Goal: Communication & Community: Connect with others

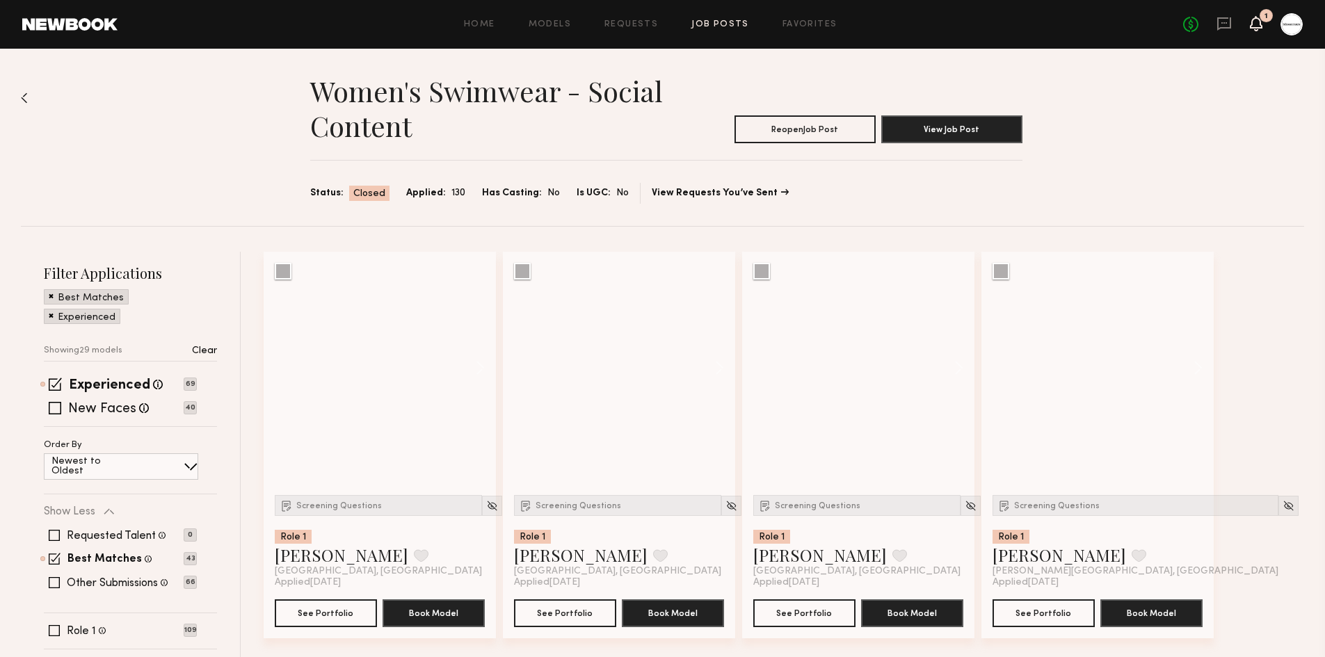
click at [1253, 17] on icon at bounding box center [1255, 23] width 13 height 15
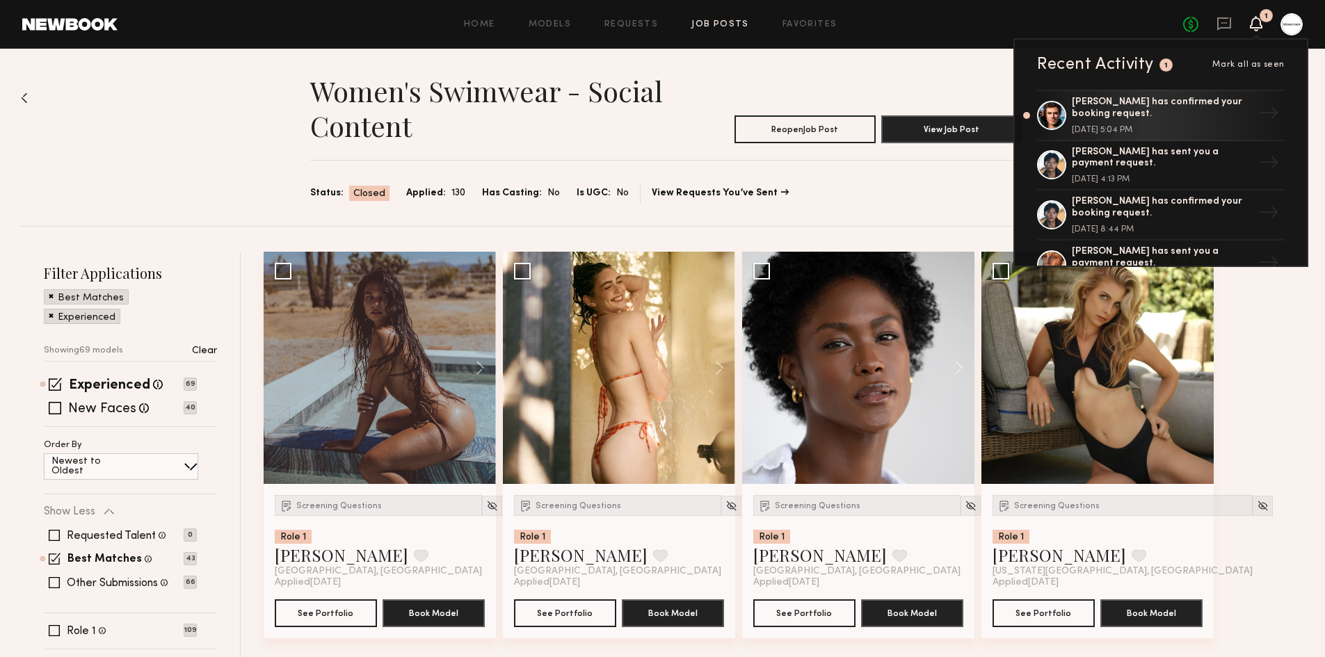
click at [1240, 23] on div "No fees up to $5,000 1 Recent Activity 1 Mark all as seen [PERSON_NAME] has con…" at bounding box center [1243, 24] width 120 height 22
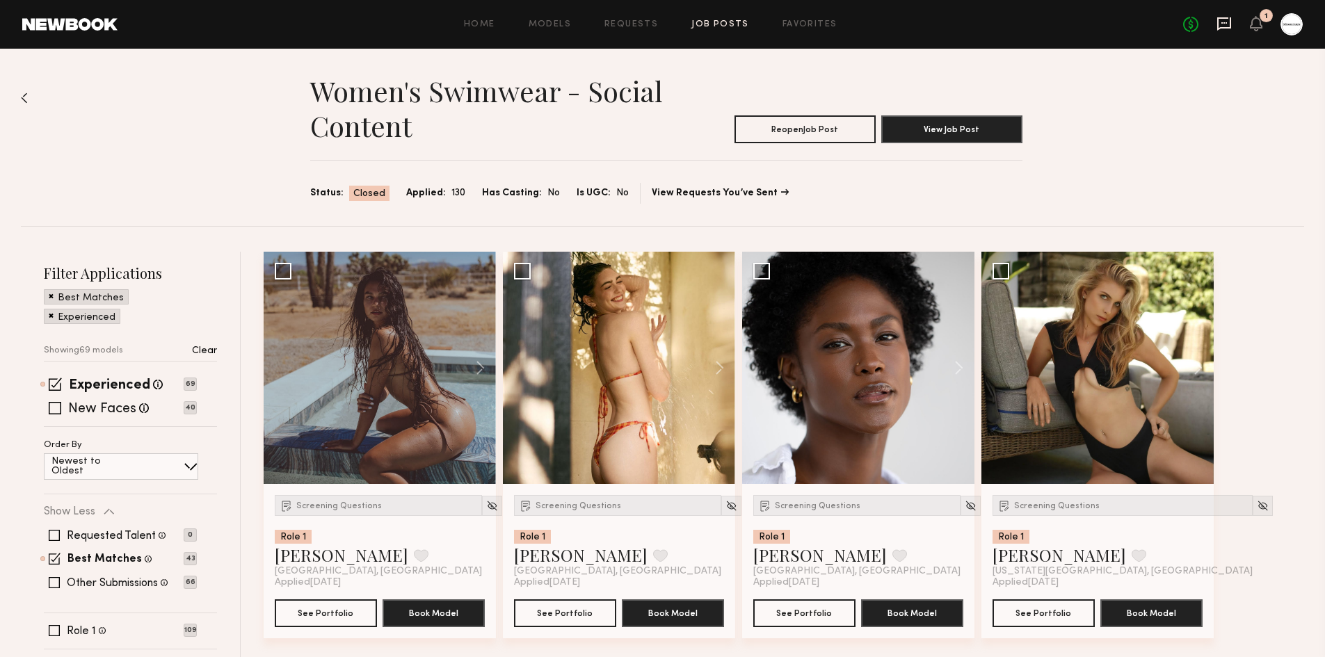
click at [1219, 23] on icon at bounding box center [1223, 23] width 15 height 15
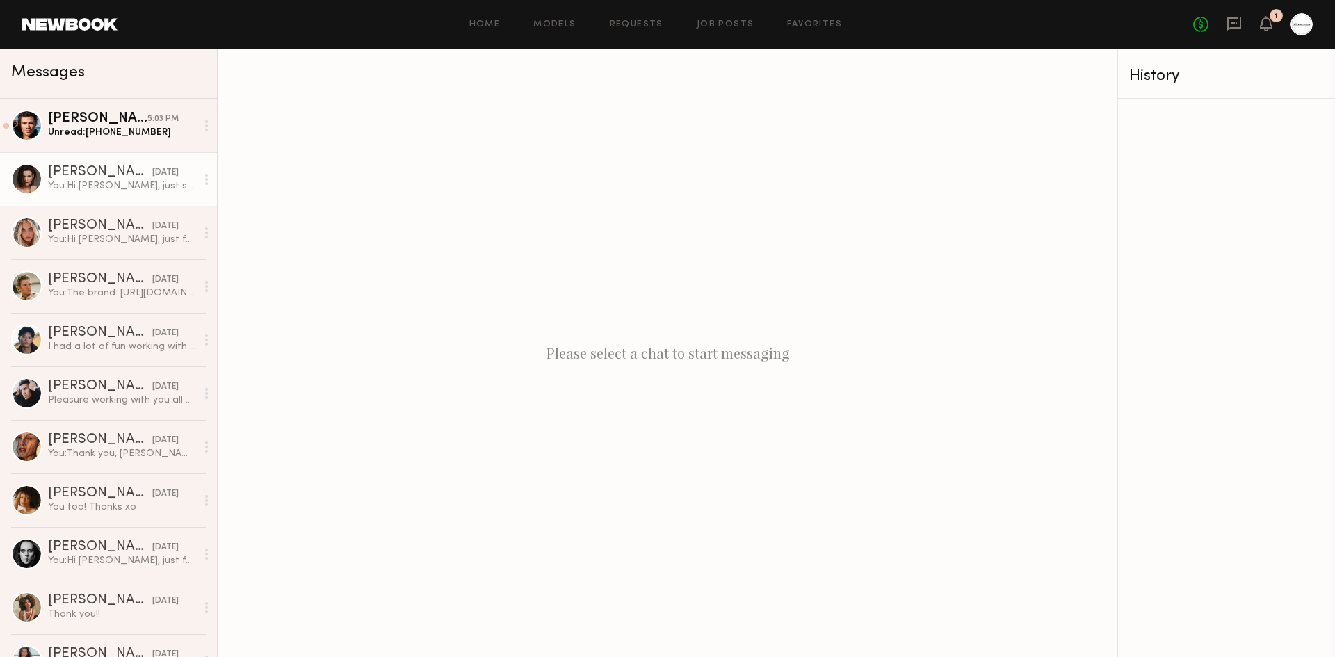
click at [95, 176] on div "[PERSON_NAME]" at bounding box center [100, 172] width 104 height 14
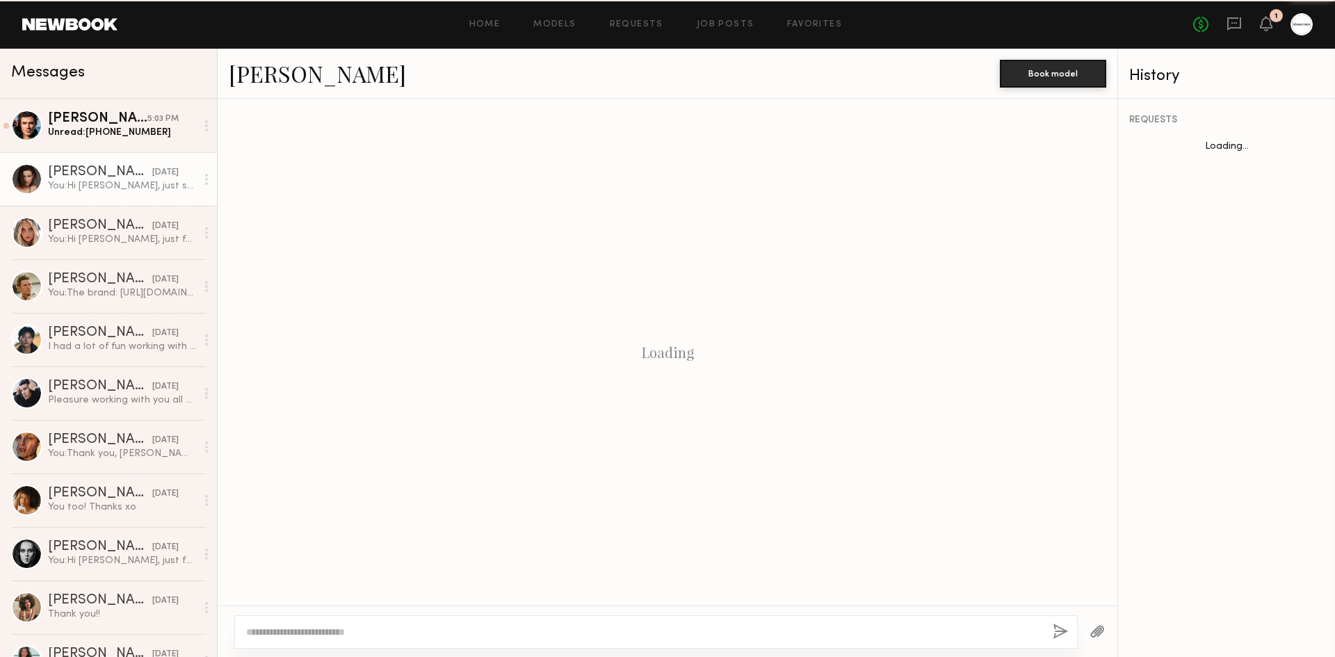
scroll to position [822, 0]
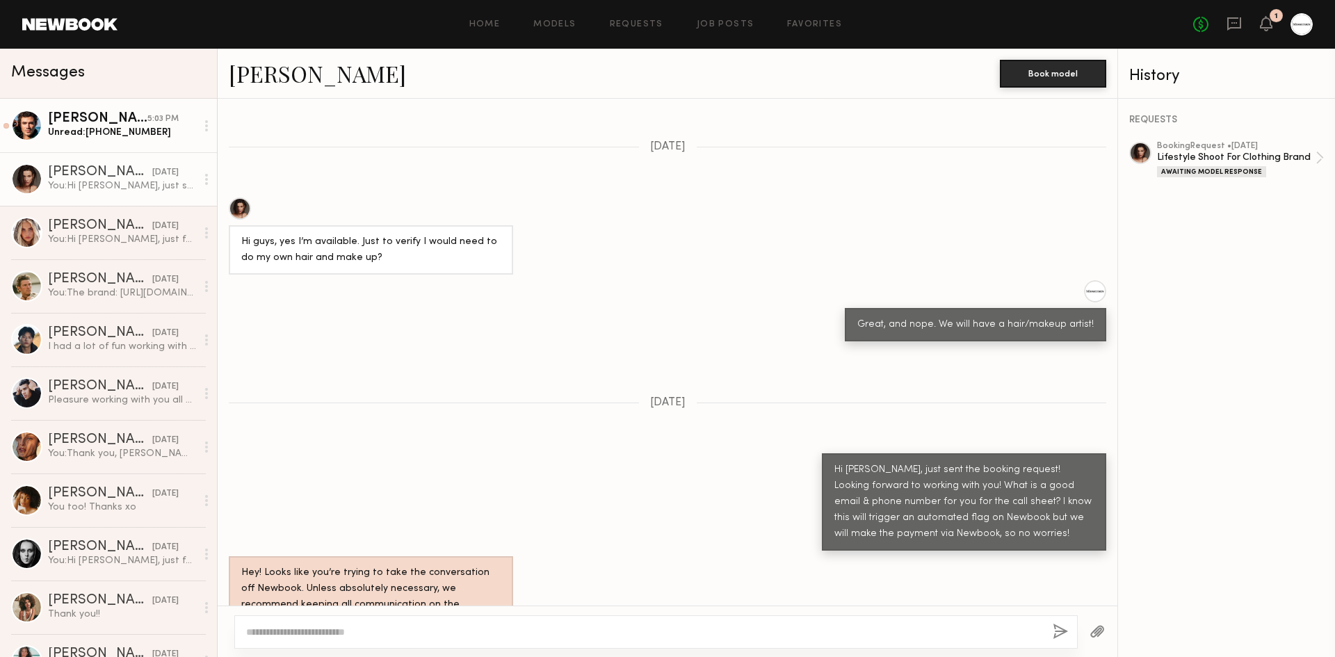
click at [112, 121] on div "[PERSON_NAME]" at bounding box center [97, 119] width 99 height 14
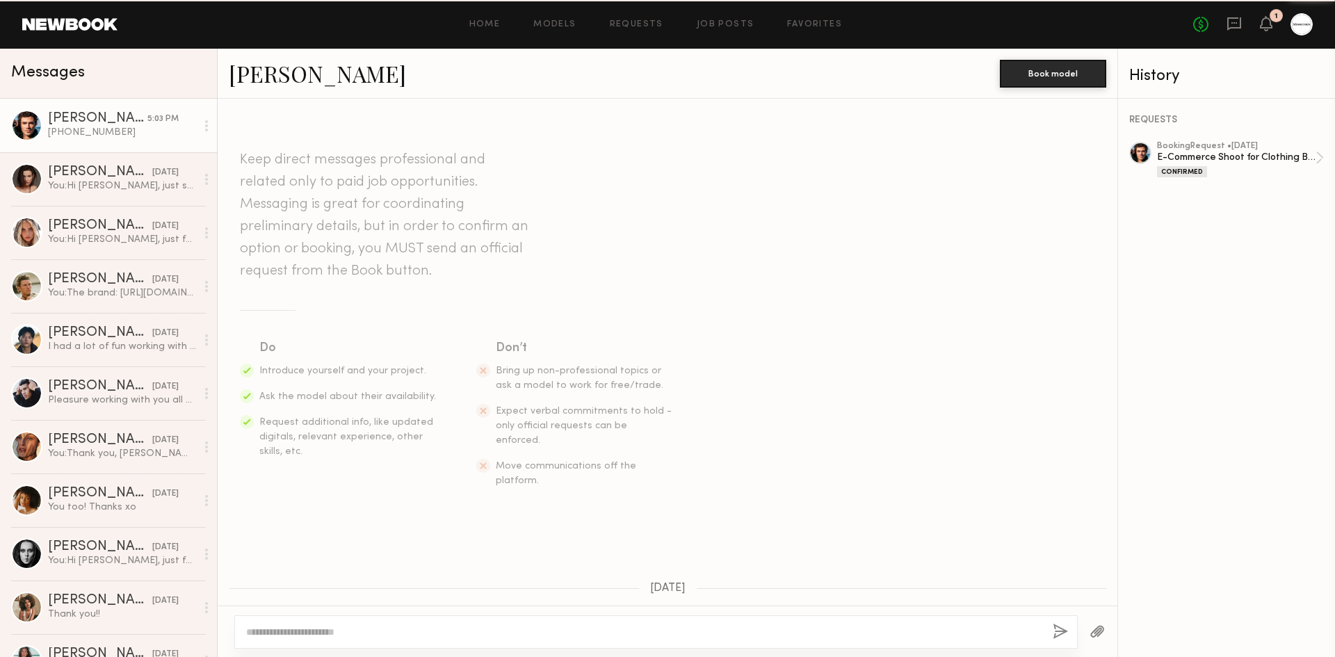
scroll to position [1028, 0]
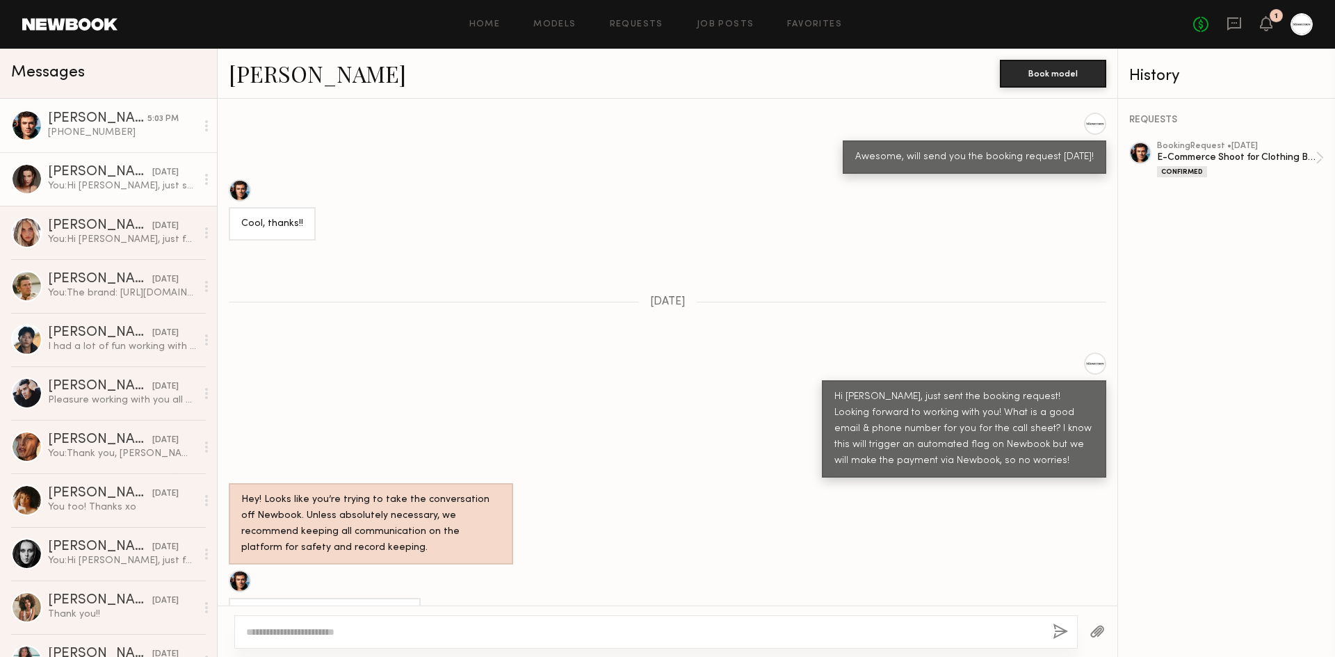
click at [77, 204] on link "[PERSON_NAME] [DATE] You: Hi [PERSON_NAME], just sent the booking request! Look…" at bounding box center [108, 179] width 217 height 54
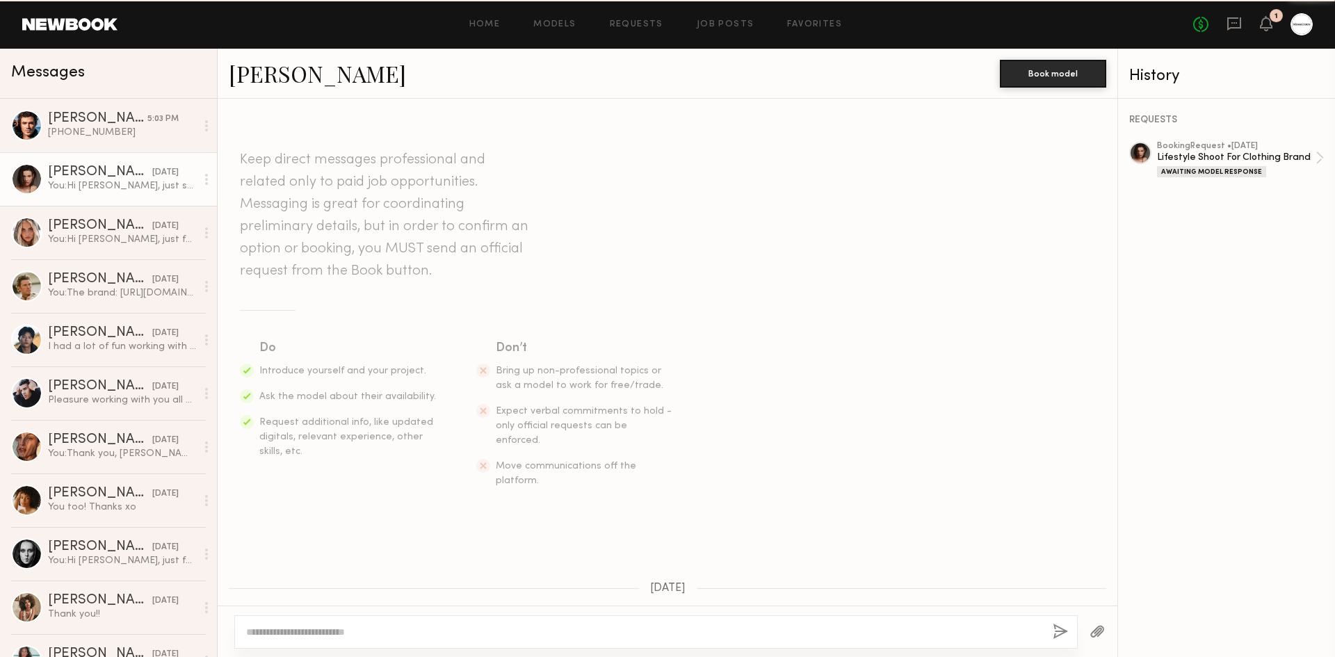
scroll to position [822, 0]
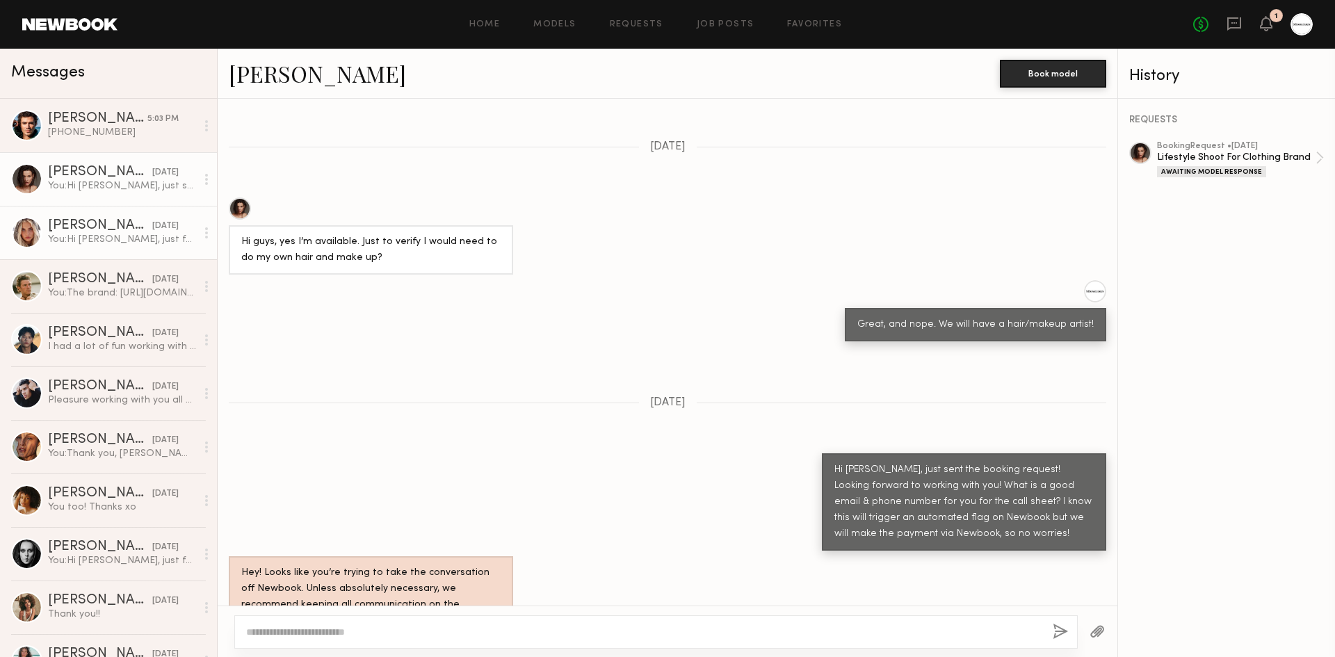
click at [97, 236] on div "You: Hi [PERSON_NAME], just following up on this. Are you interested?" at bounding box center [122, 239] width 148 height 13
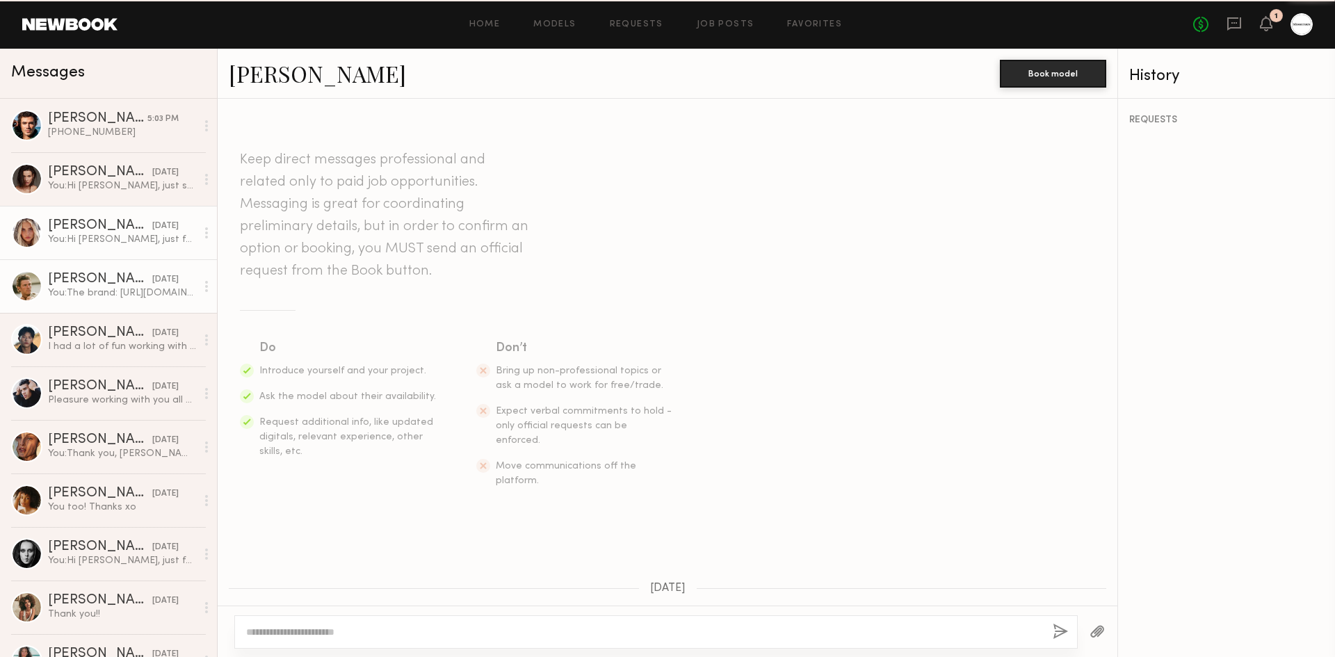
scroll to position [382, 0]
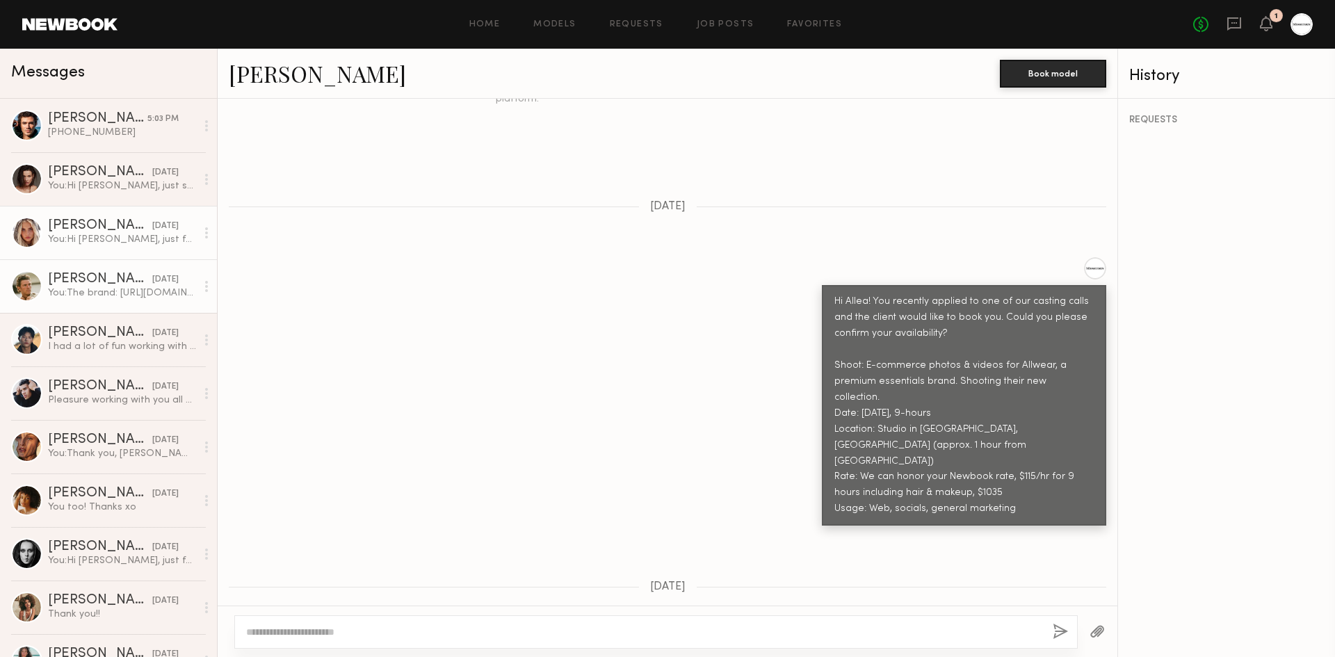
click at [99, 292] on div "You: The brand: [URL][DOMAIN_NAME] [URL][DOMAIN_NAME]" at bounding box center [122, 292] width 148 height 13
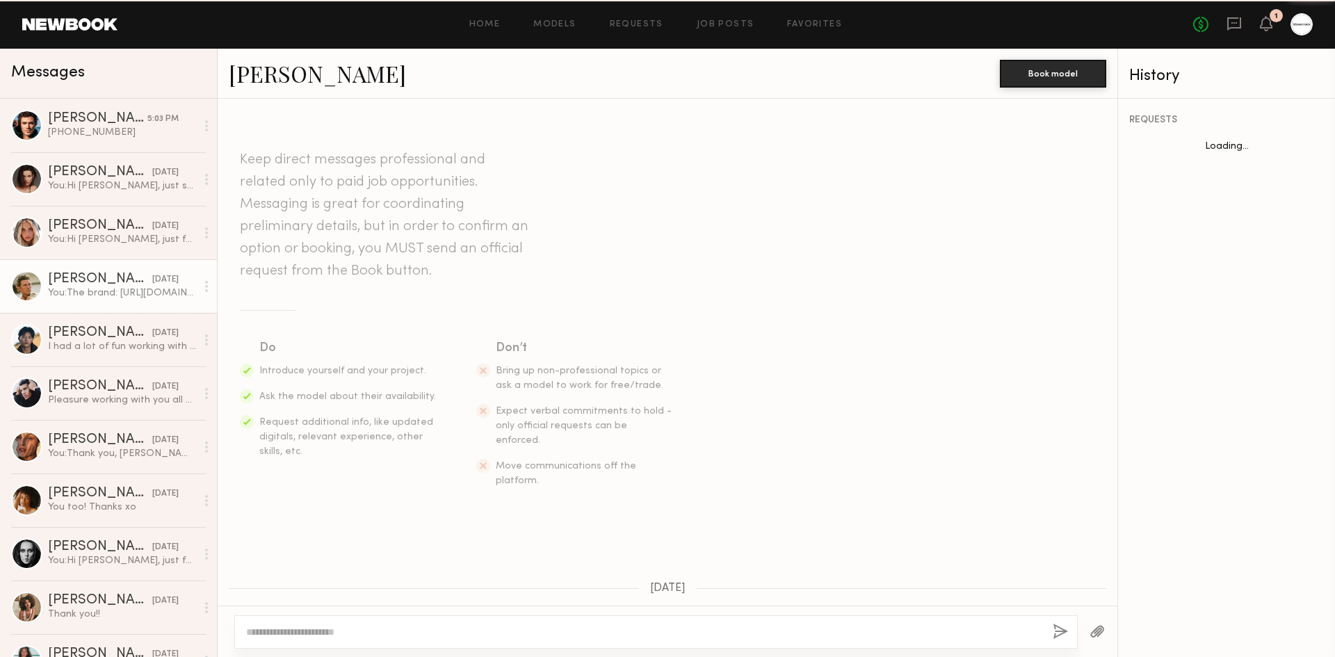
scroll to position [1140, 0]
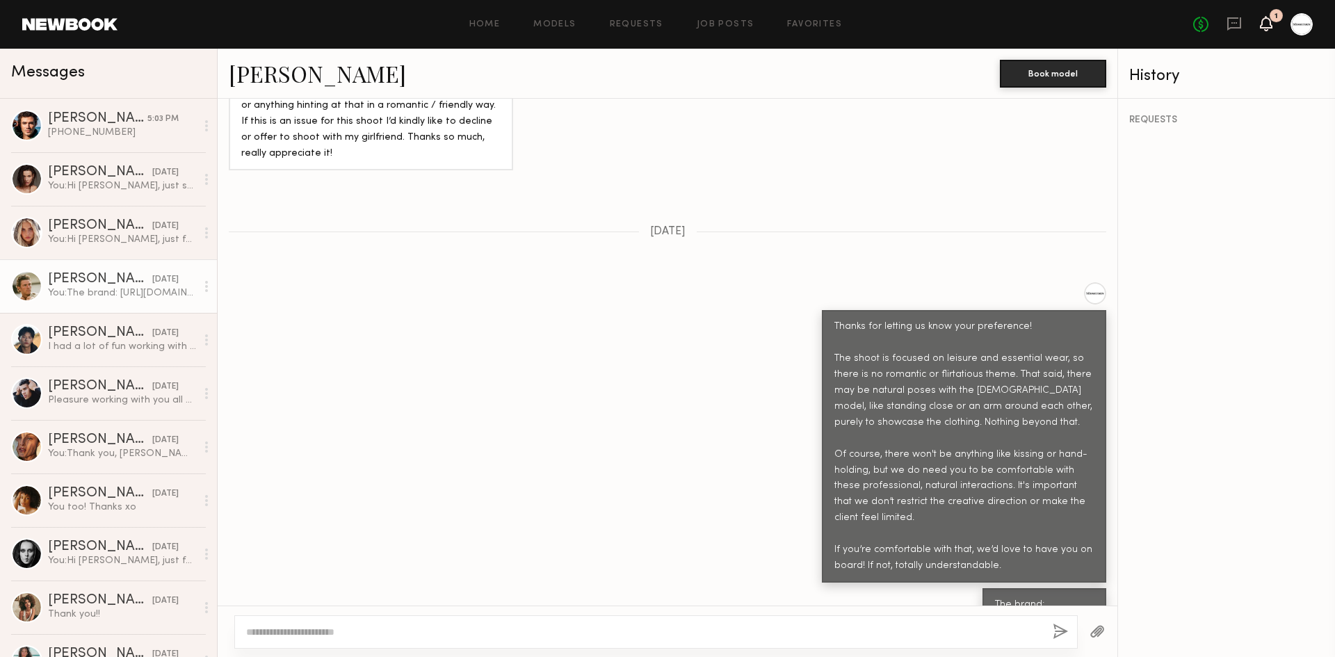
click at [1264, 16] on icon at bounding box center [1266, 23] width 13 height 15
